Goal: Task Accomplishment & Management: Complete application form

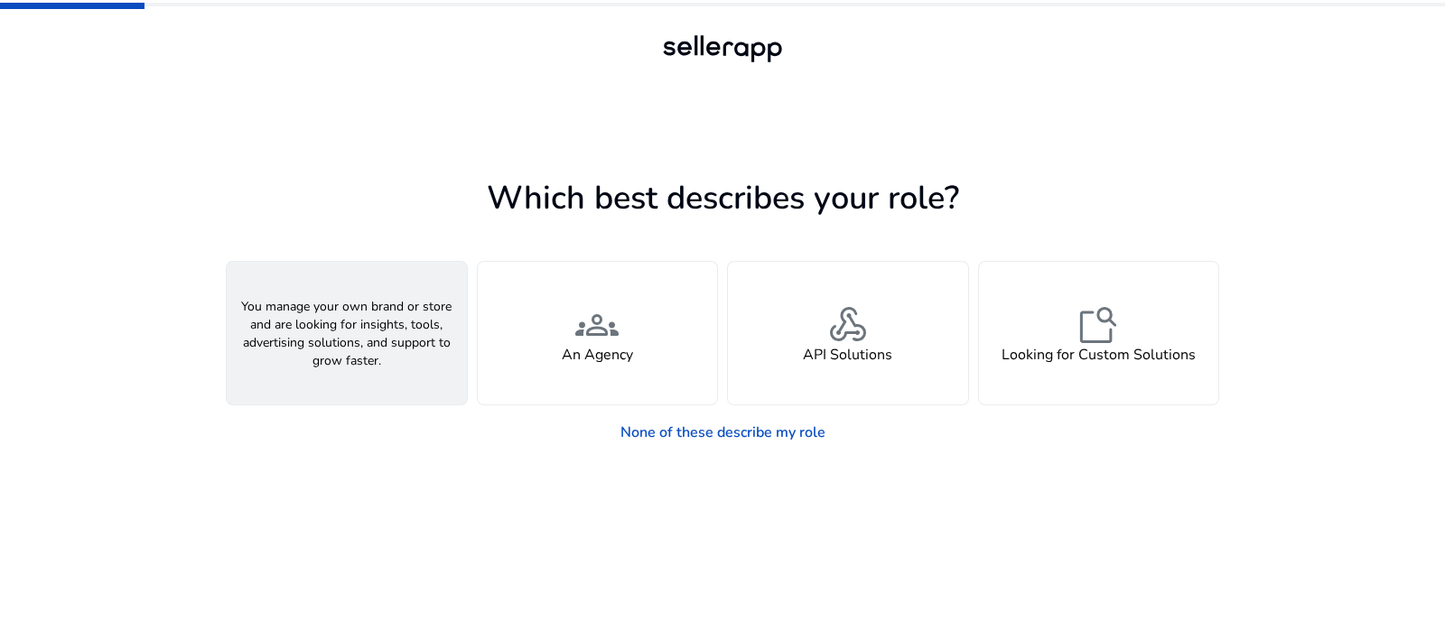
click at [392, 326] on div "person A Seller" at bounding box center [347, 333] width 240 height 143
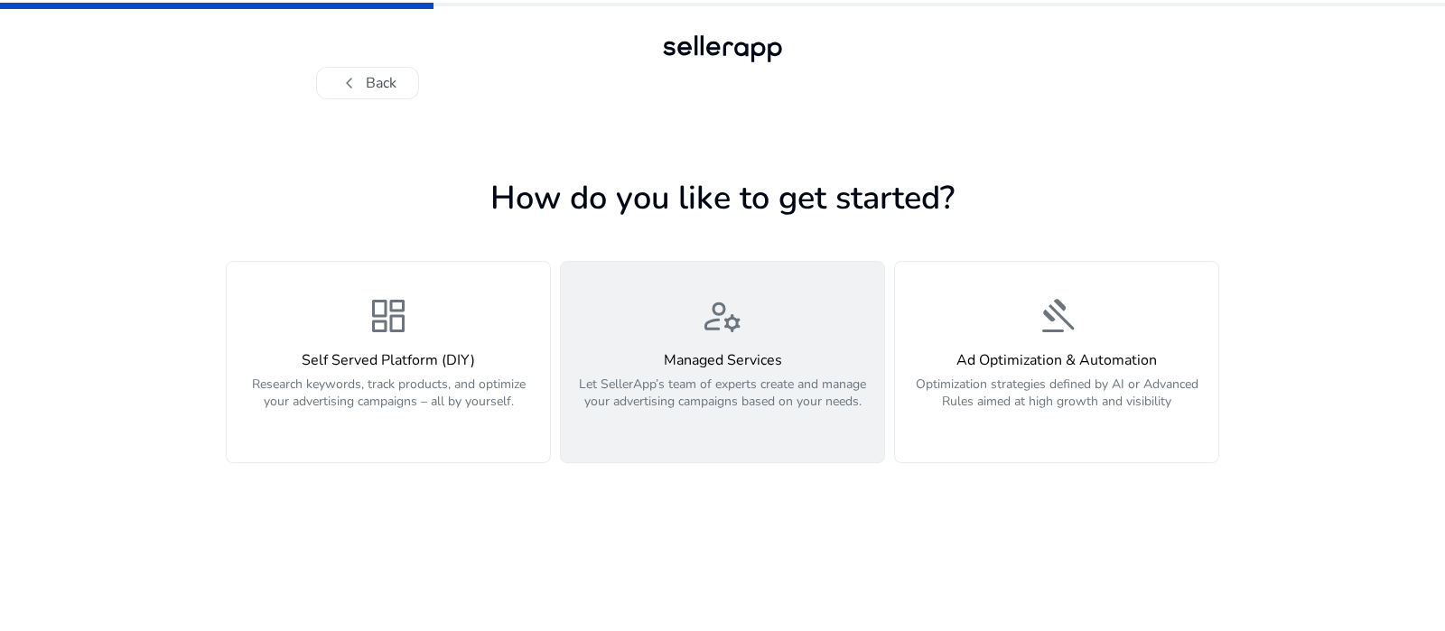
click at [734, 374] on div "Managed Services Let SellerApp’s team of experts create and manage your adverti…" at bounding box center [723, 391] width 302 height 78
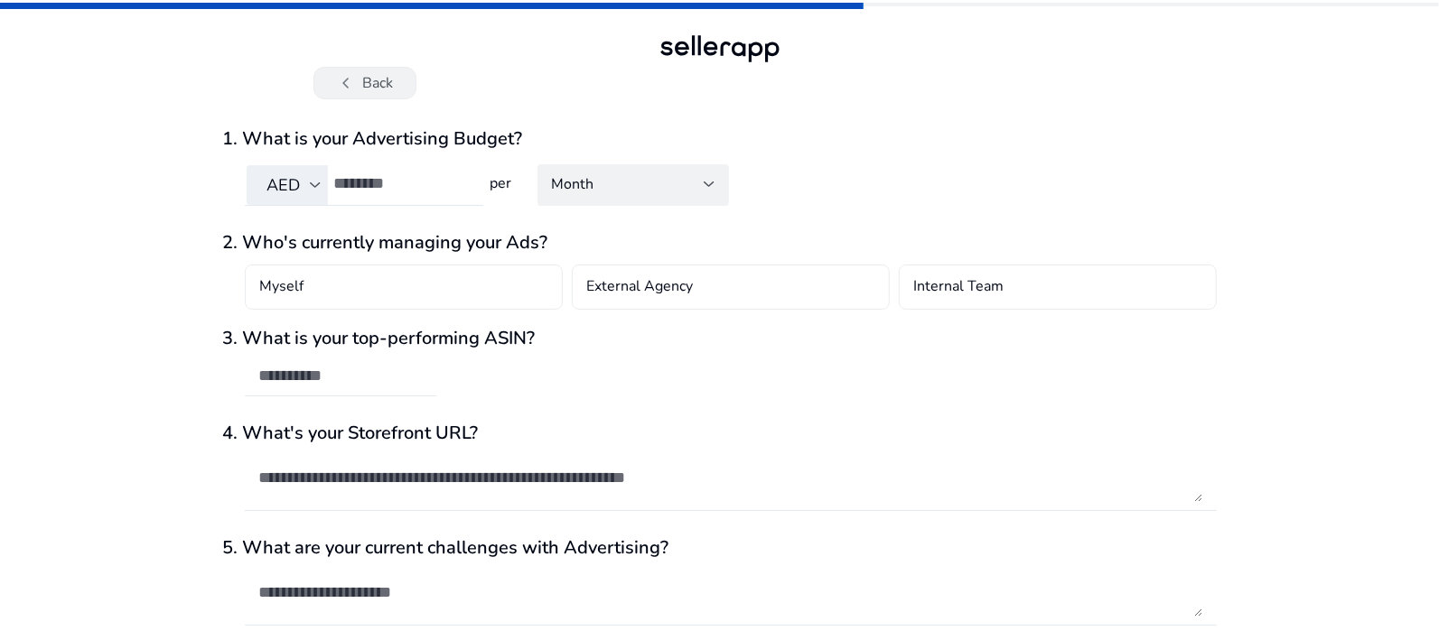
click at [378, 81] on button "chevron_left Back" at bounding box center [364, 83] width 103 height 33
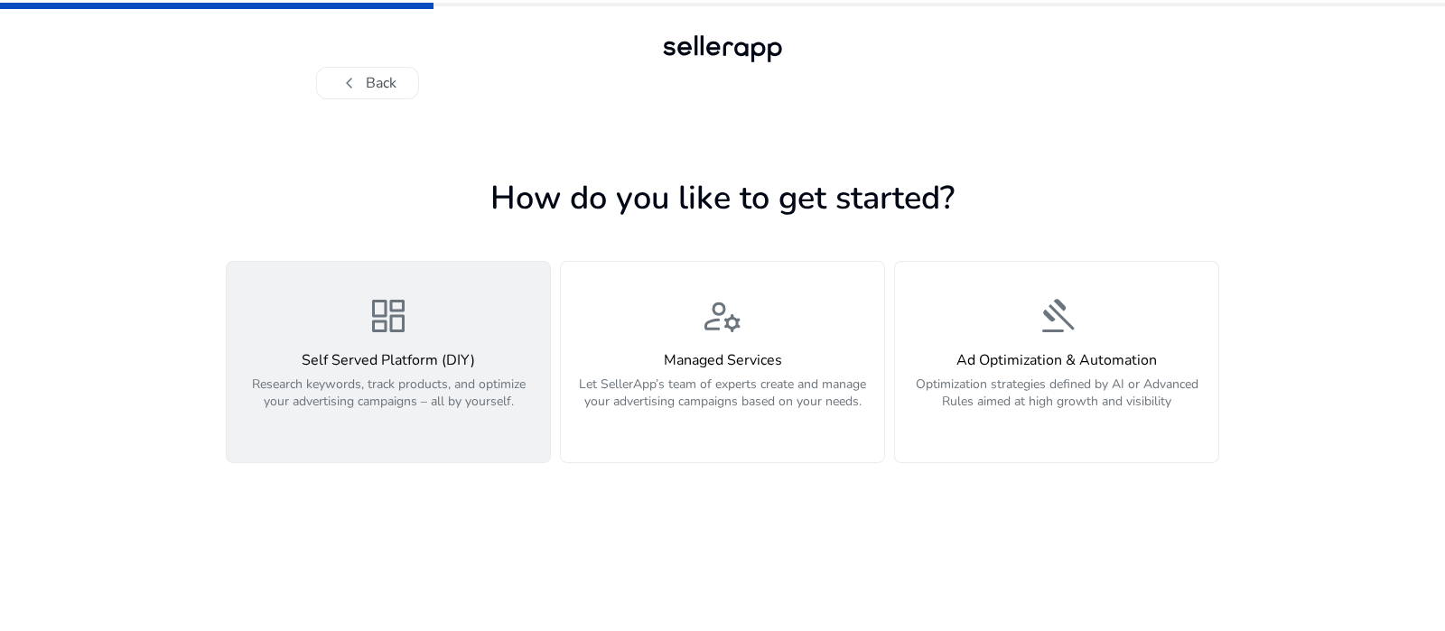
click at [436, 355] on h4 "Self Served Platform (DIY)" at bounding box center [389, 360] width 302 height 17
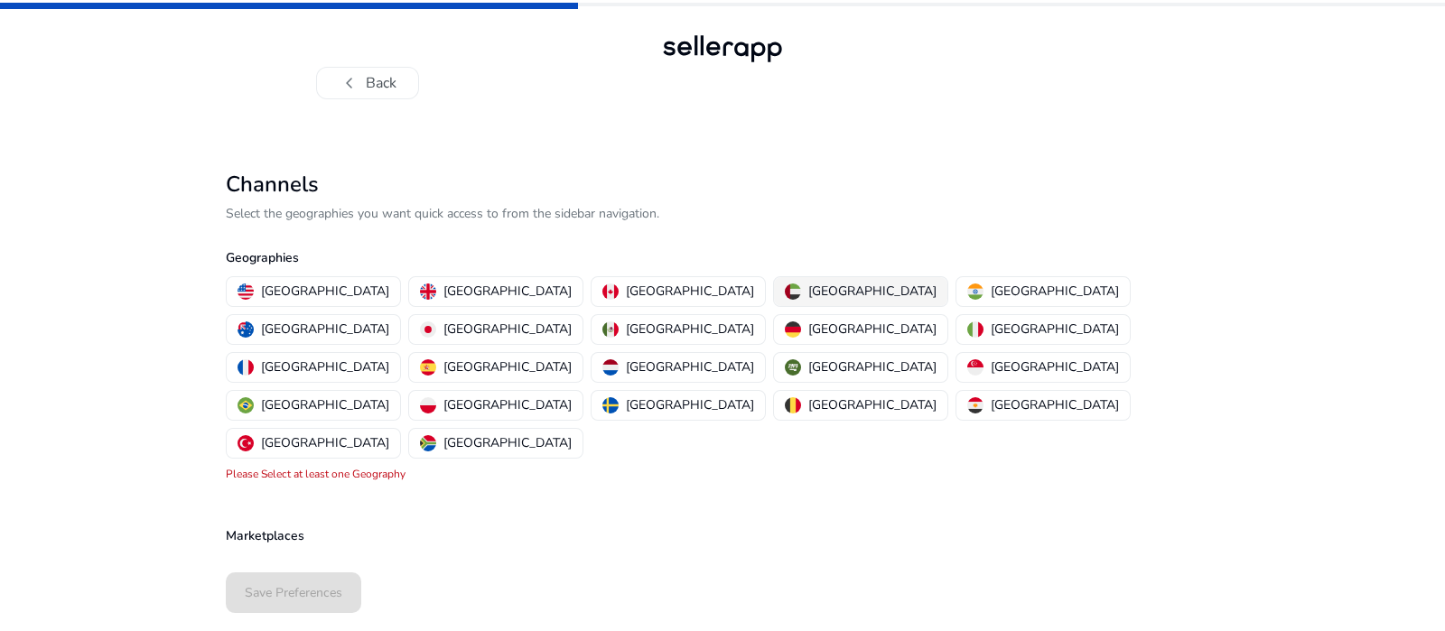
click at [809, 294] on p "[GEOGRAPHIC_DATA]" at bounding box center [873, 291] width 128 height 19
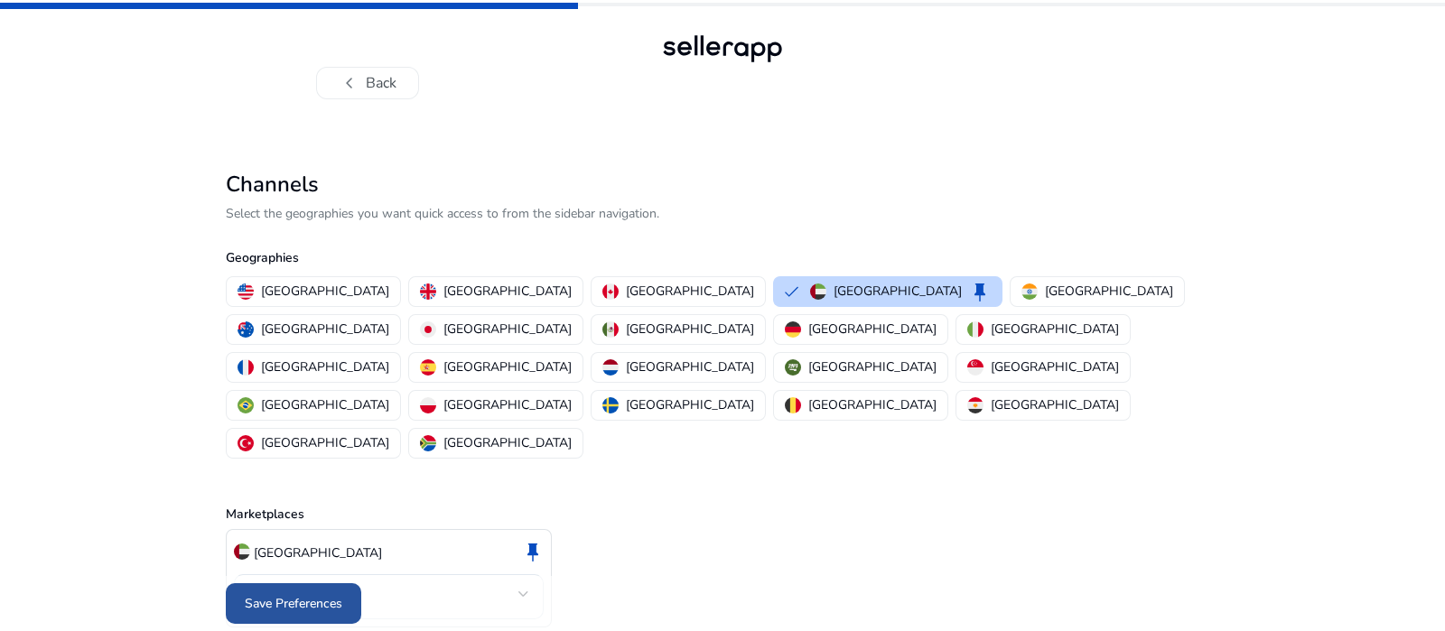
click at [317, 594] on span "Save Preferences" at bounding box center [294, 603] width 98 height 19
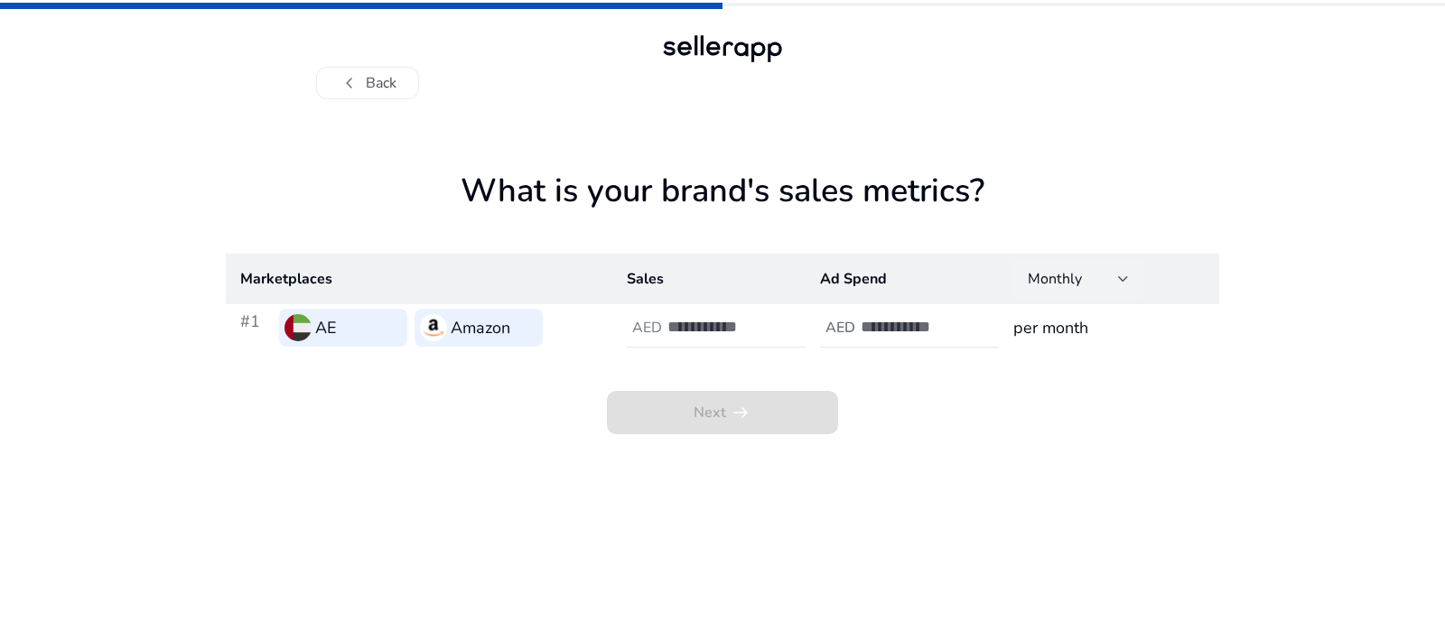
click at [1113, 279] on div "Monthly" at bounding box center [1073, 279] width 90 height 20
click at [1230, 469] on div at bounding box center [722, 315] width 1445 height 631
click at [680, 323] on input "number" at bounding box center [729, 327] width 122 height 20
type input "*****"
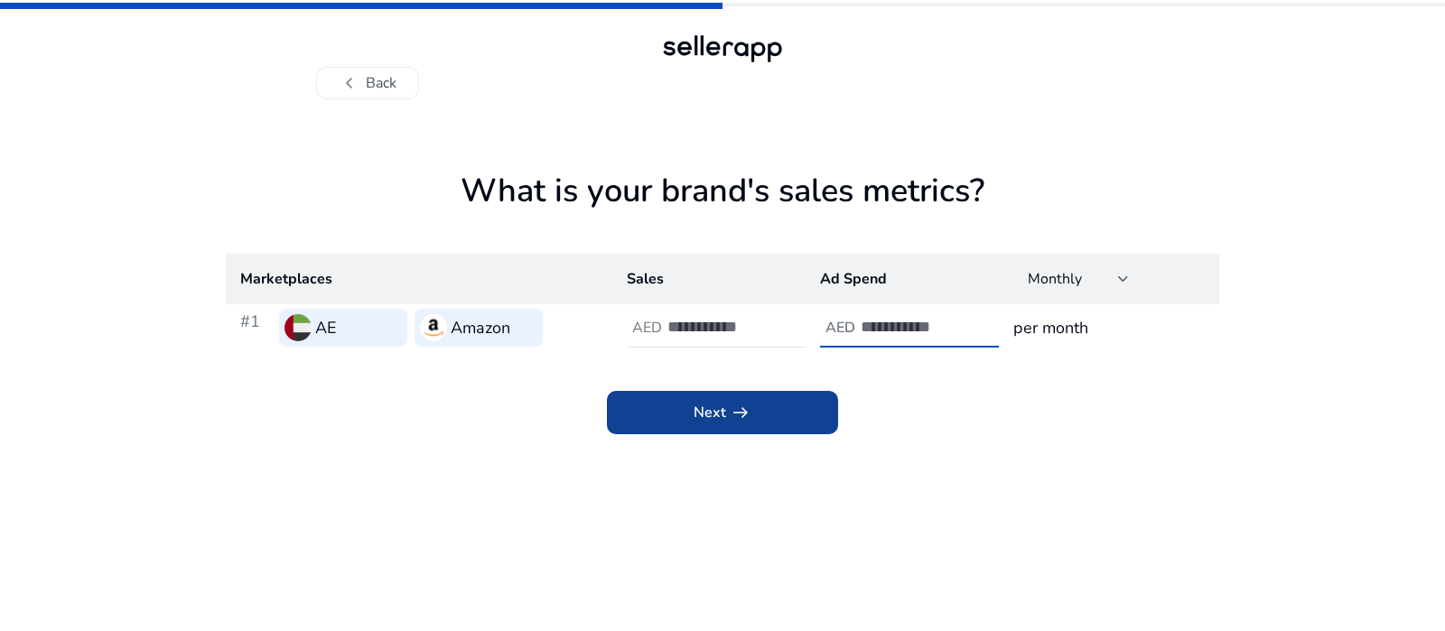
type input "****"
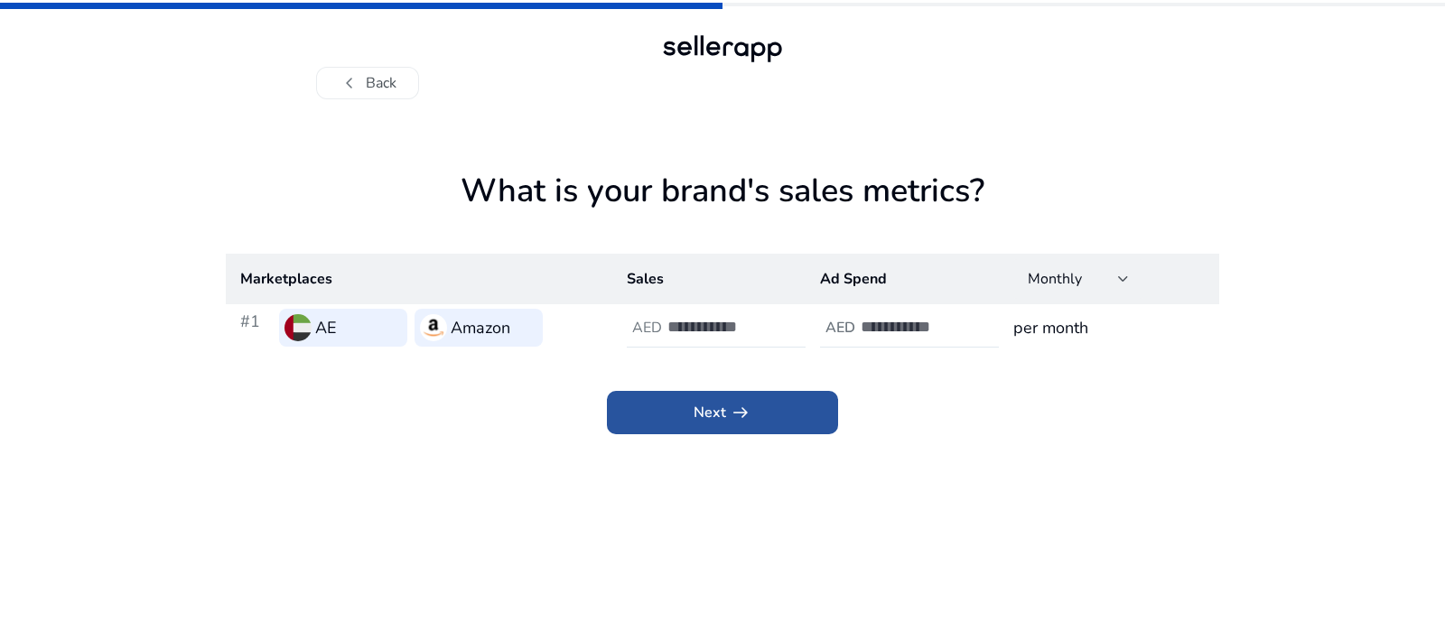
click at [732, 418] on span "arrow_right_alt" at bounding box center [741, 413] width 22 height 22
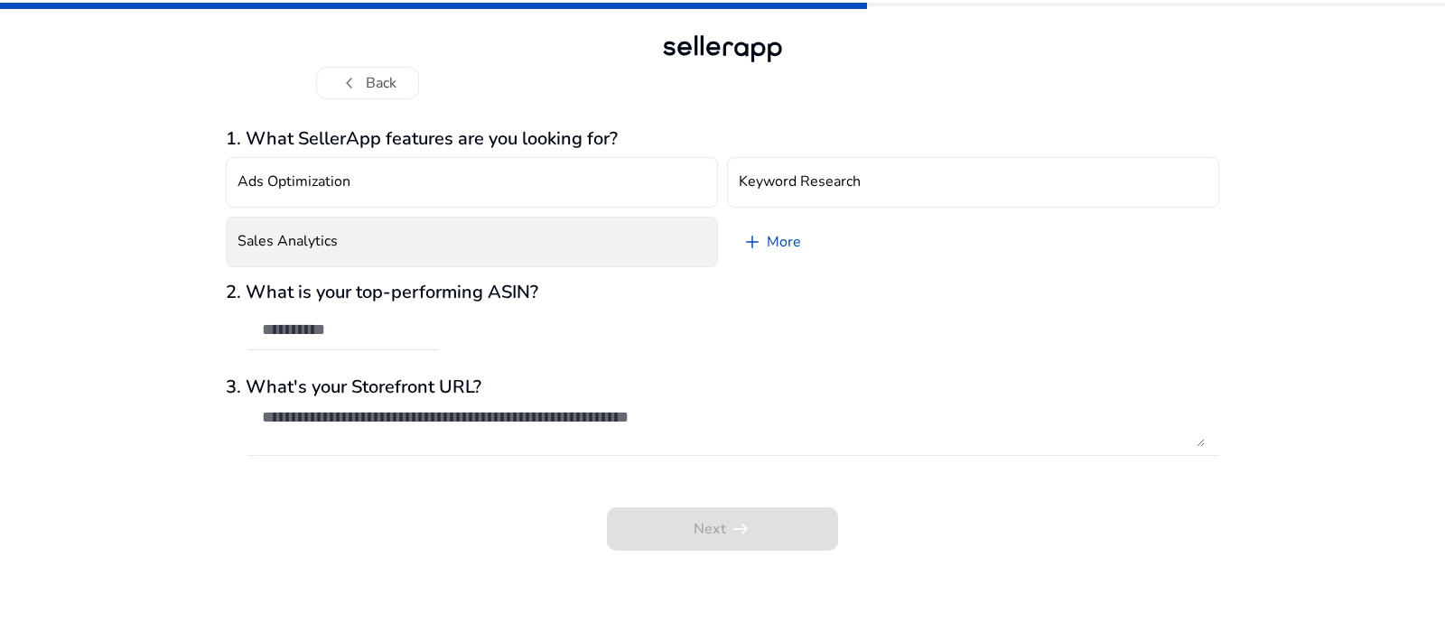
click at [365, 245] on button "Sales Analytics" at bounding box center [472, 242] width 492 height 51
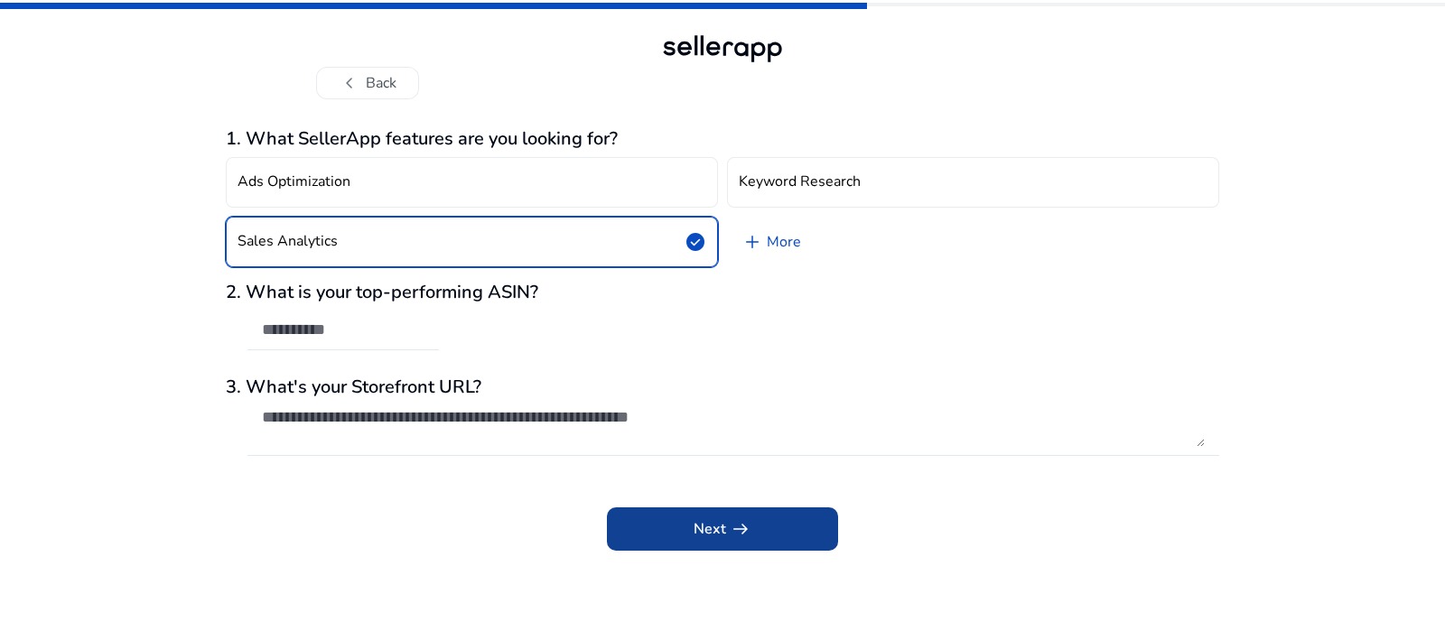
click at [716, 527] on span "Next arrow_right_alt" at bounding box center [723, 530] width 58 height 22
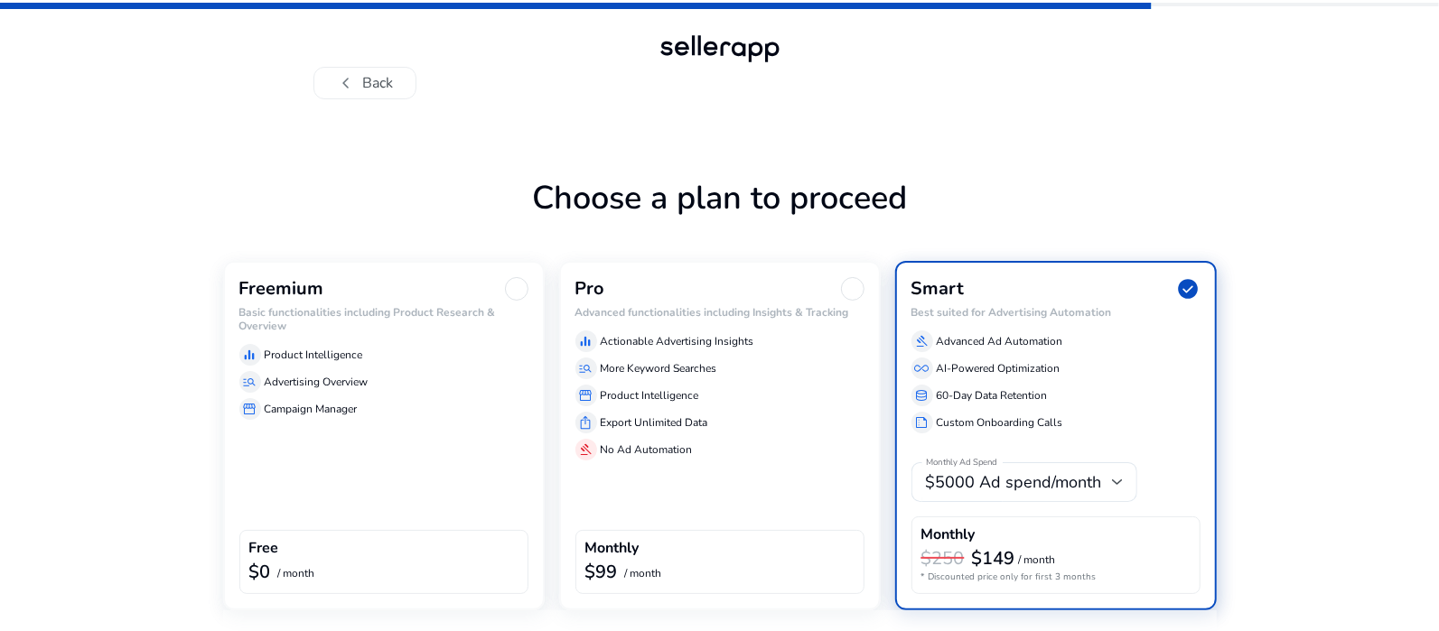
scroll to position [58, 0]
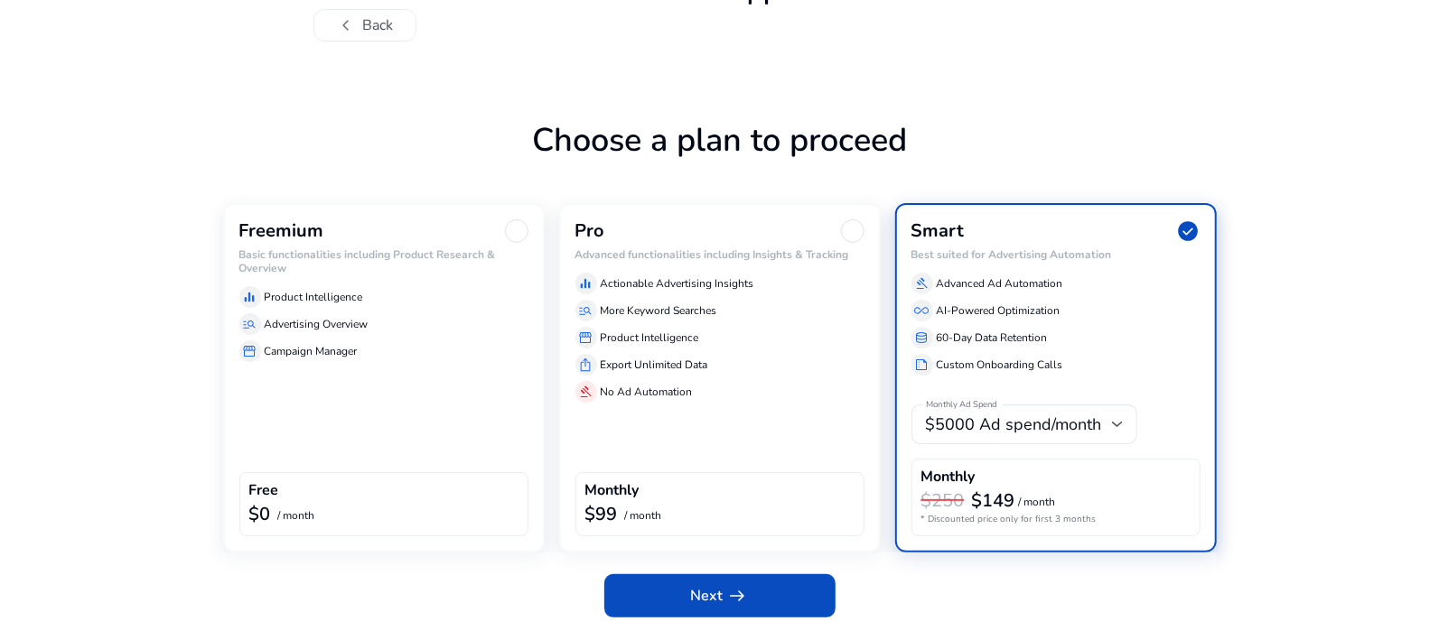
click at [467, 274] on div "Freemium Basic functionalities including Product Research & Overview equalizer …" at bounding box center [383, 291] width 289 height 143
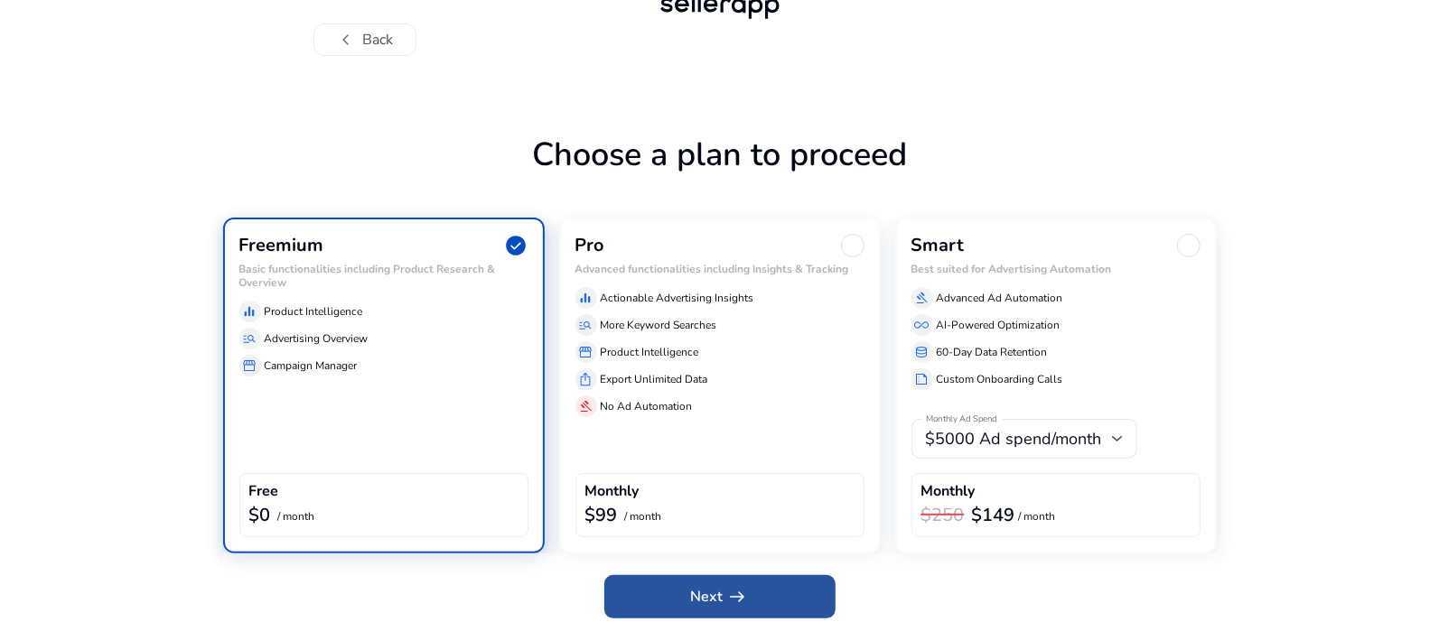
click at [792, 594] on span at bounding box center [719, 596] width 231 height 43
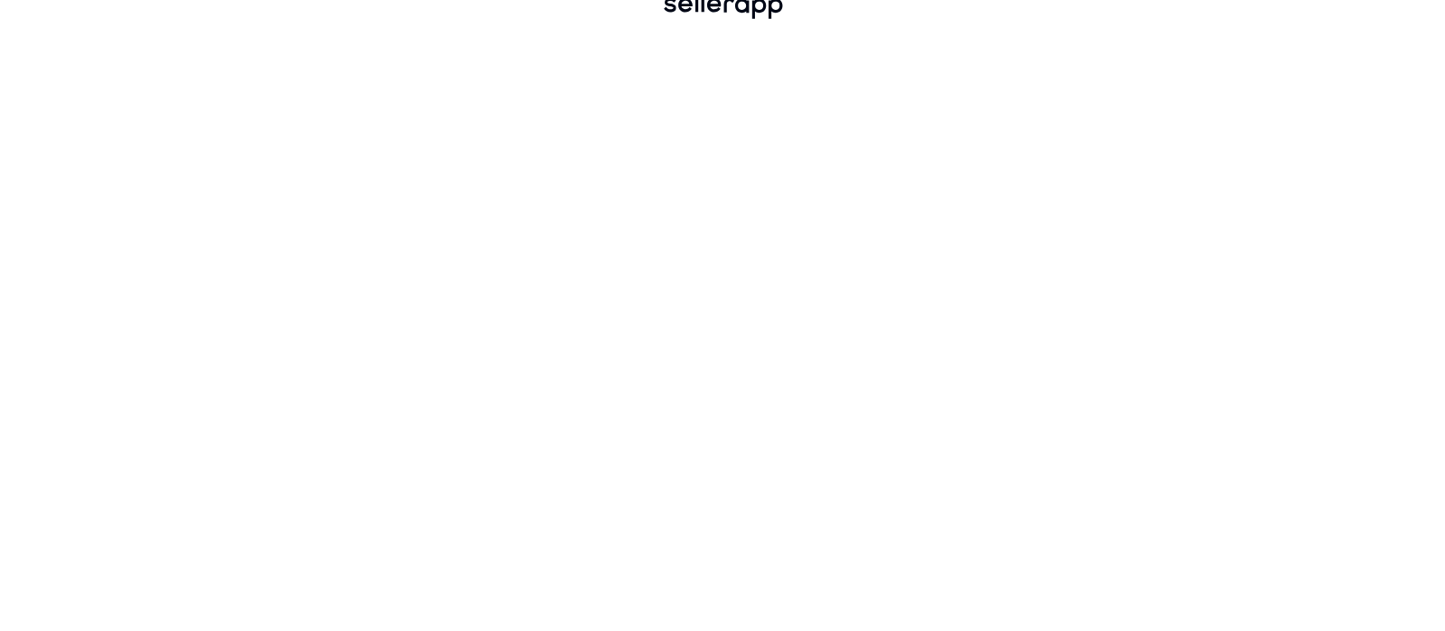
scroll to position [0, 0]
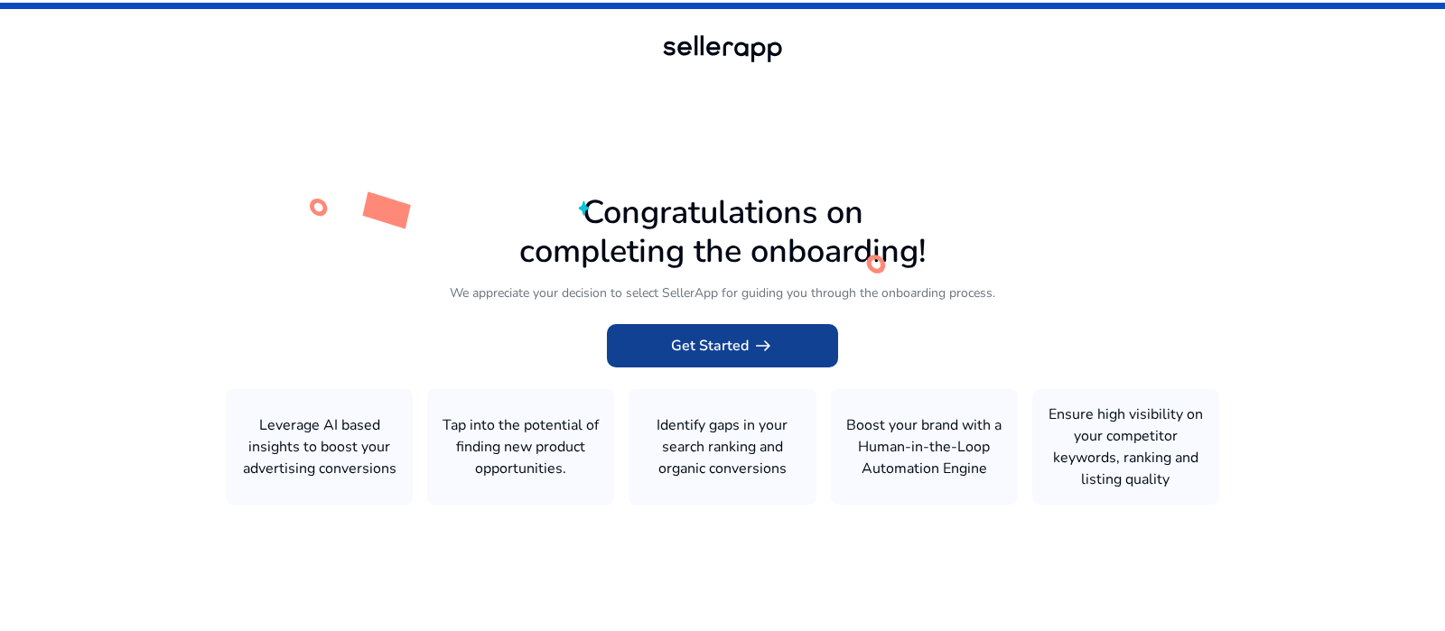
click at [768, 336] on span "arrow_right_alt" at bounding box center [764, 346] width 22 height 22
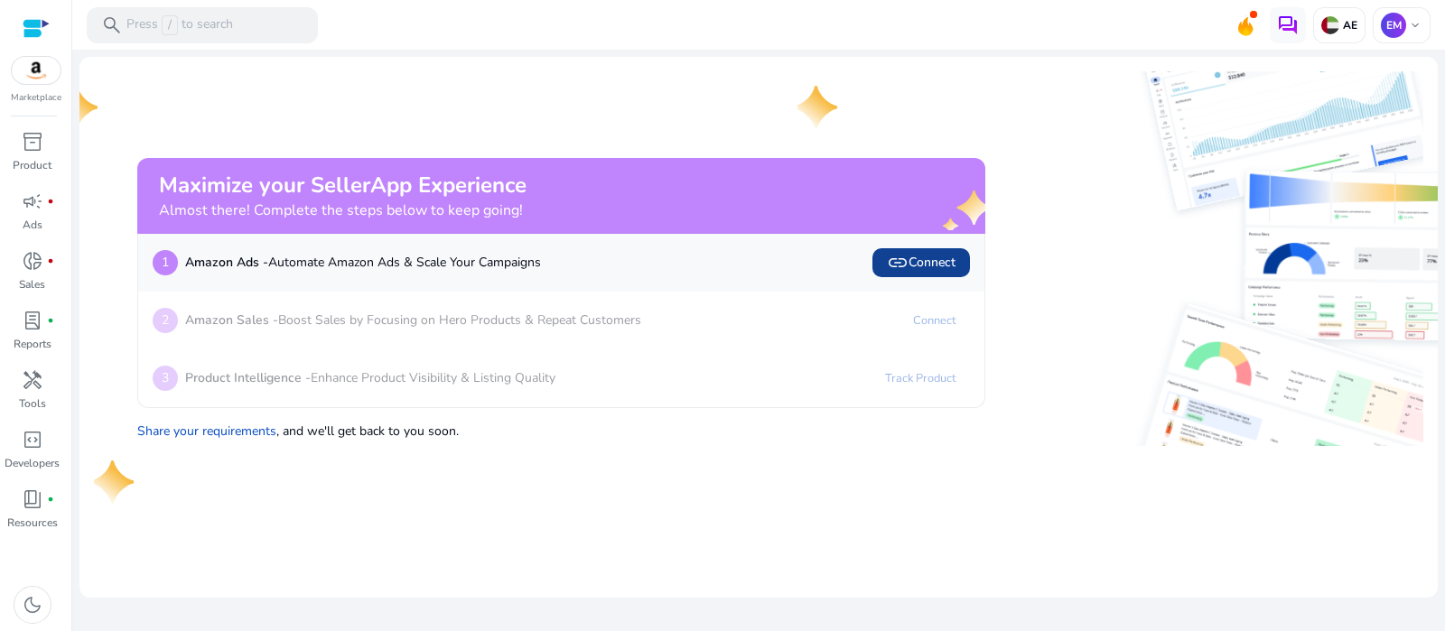
click at [928, 264] on span "link Connect" at bounding box center [921, 263] width 69 height 22
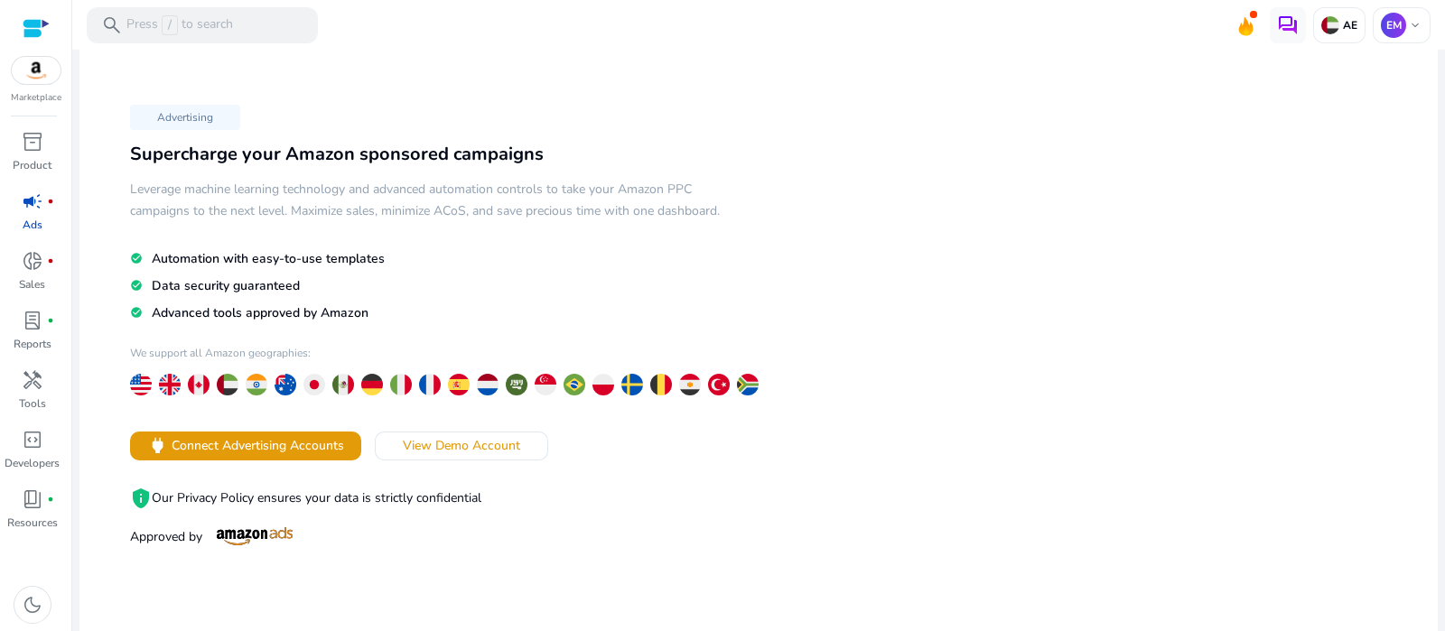
scroll to position [16, 0]
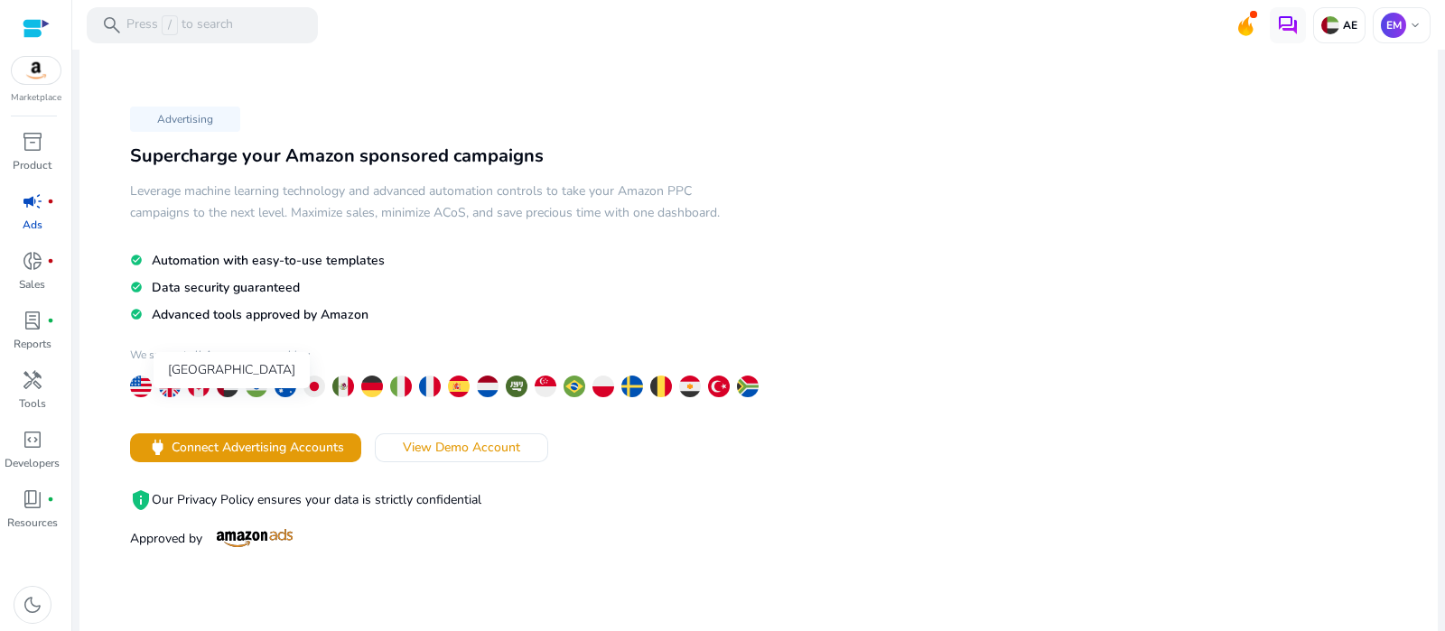
click at [229, 398] on img at bounding box center [228, 387] width 22 height 22
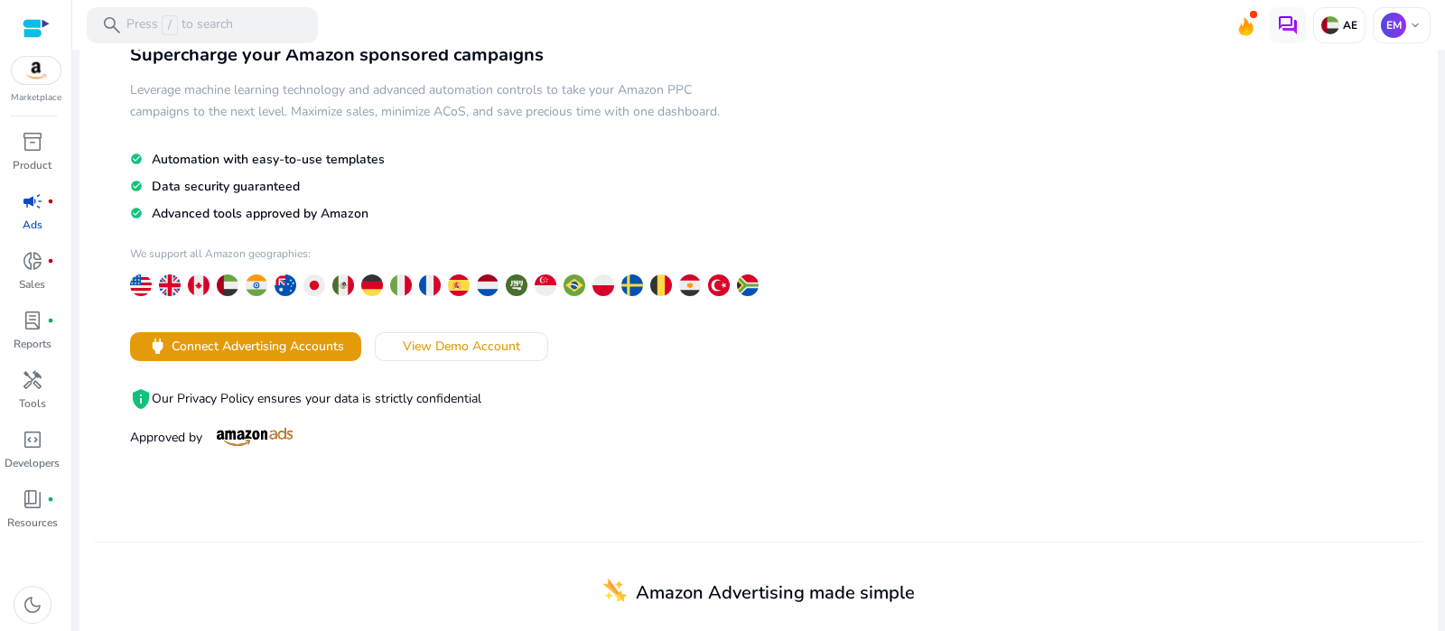
scroll to position [116, 0]
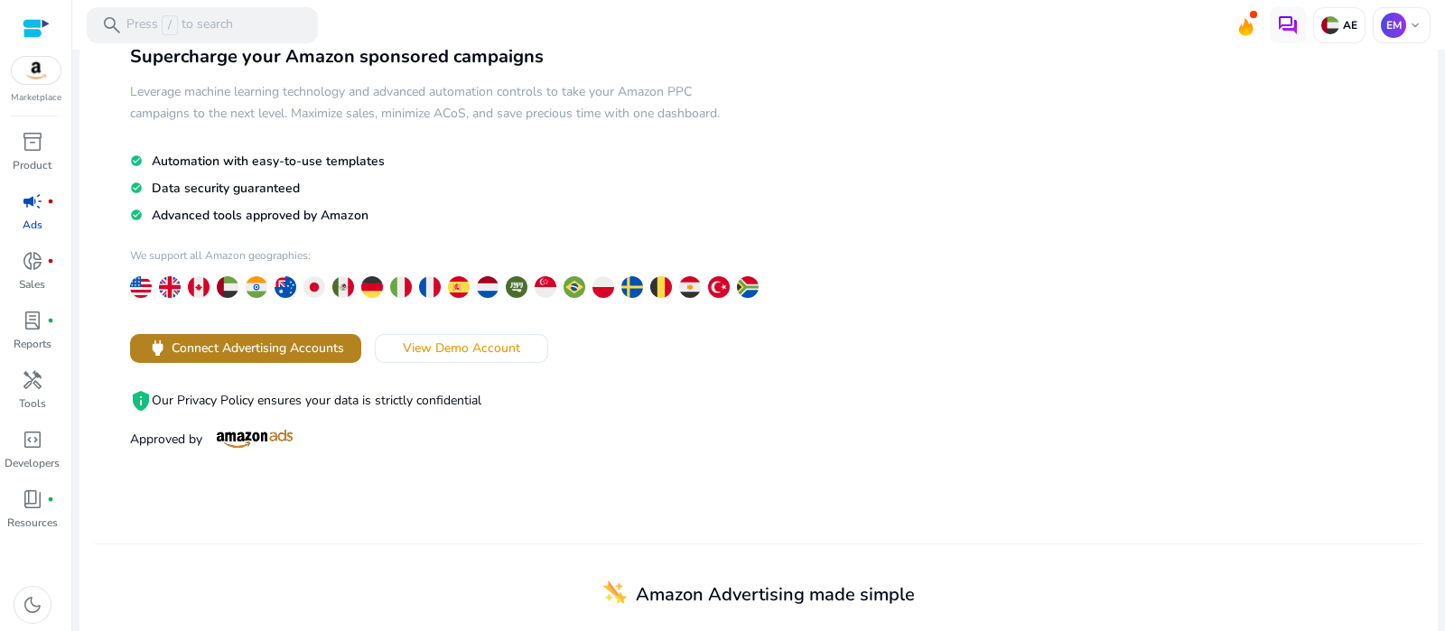
click at [250, 358] on span "Connect Advertising Accounts" at bounding box center [258, 348] width 173 height 19
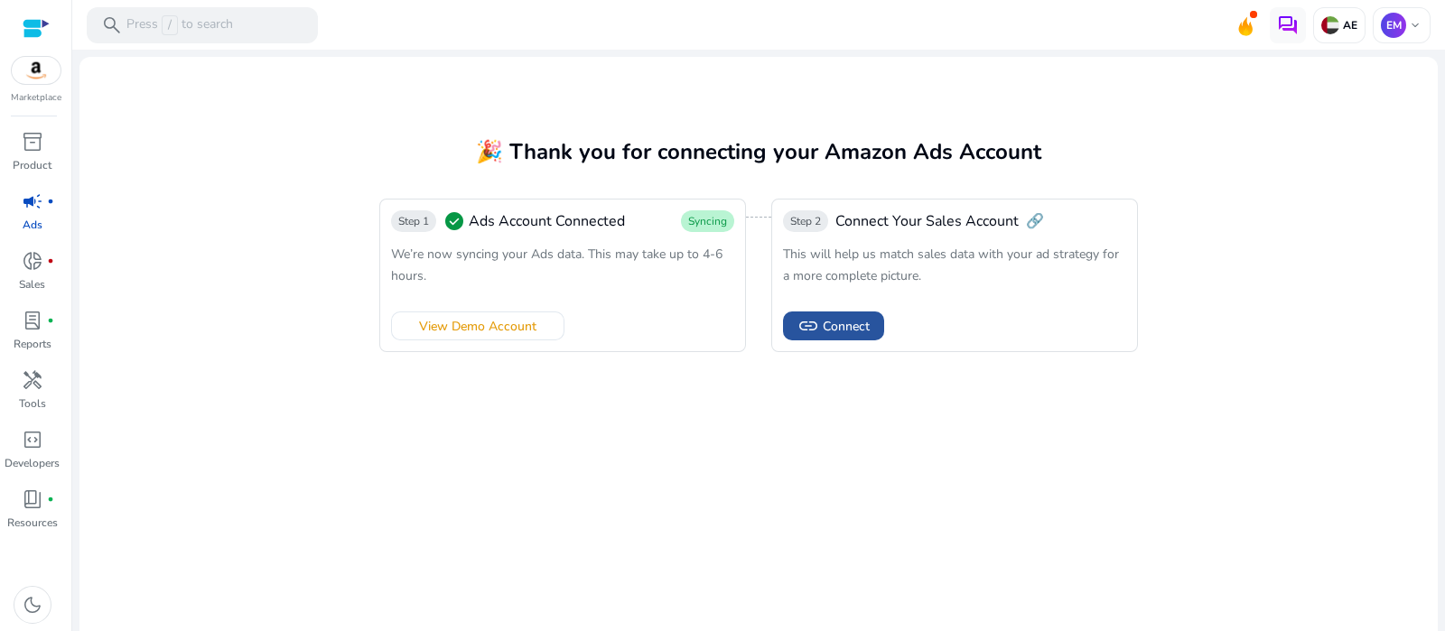
click at [845, 327] on span "Connect" at bounding box center [846, 326] width 47 height 19
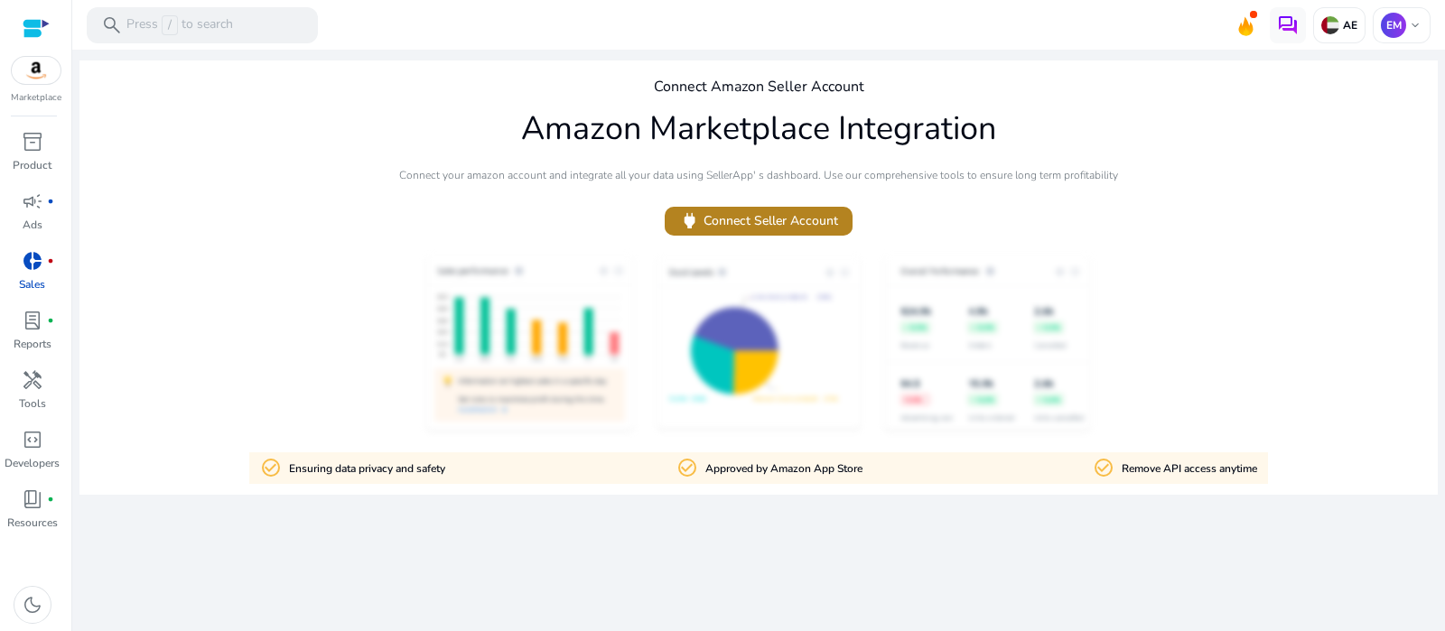
click at [788, 225] on span "power Connect Seller Account" at bounding box center [758, 220] width 159 height 21
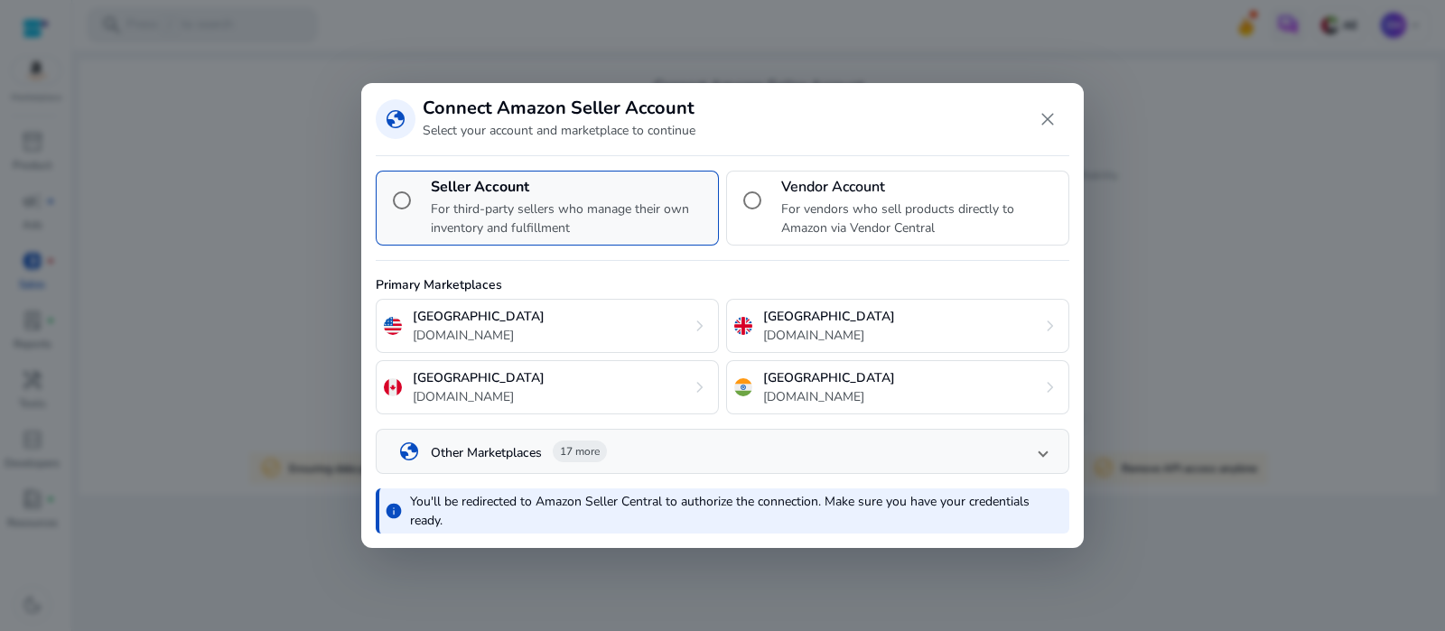
click at [596, 209] on p "For third-party sellers who manage their own inventory and fulfillment" at bounding box center [571, 219] width 280 height 38
click at [1037, 454] on mat-panel-title "globe Other Marketplaces 17 more" at bounding box center [718, 452] width 641 height 31
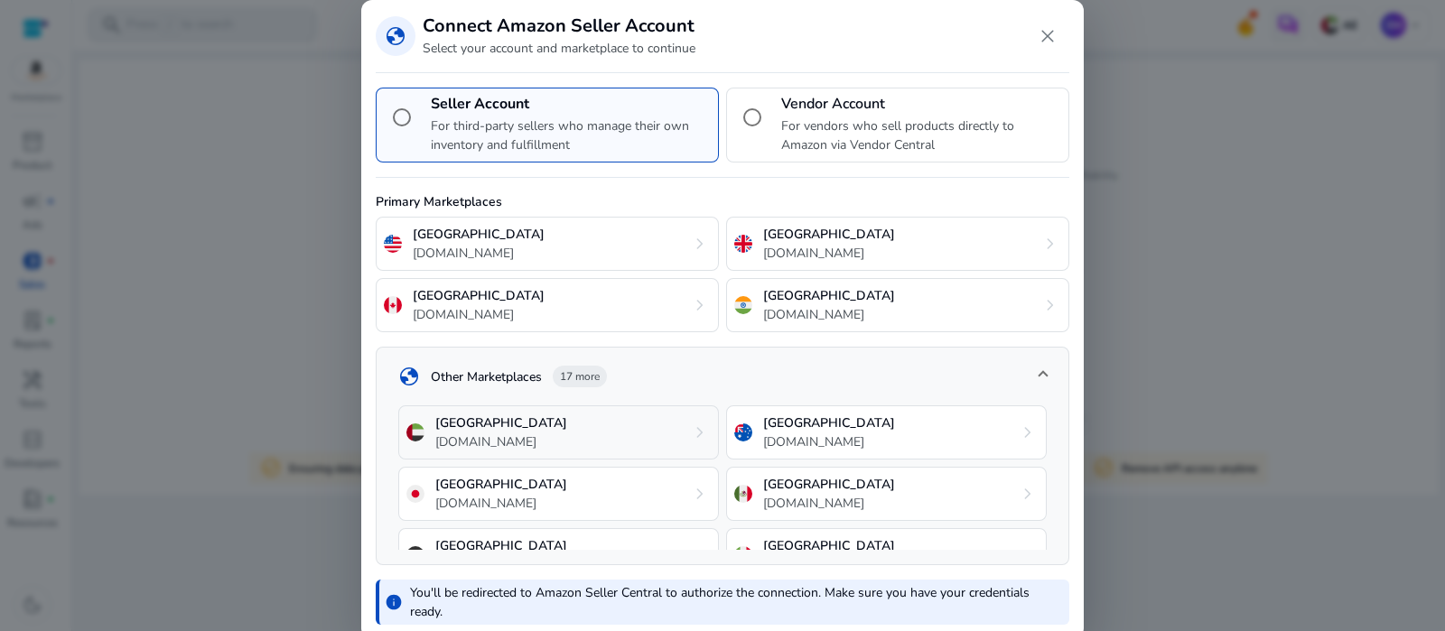
click at [640, 435] on div "United Arab Emirates amazon.ae chevron_right" at bounding box center [558, 433] width 321 height 54
